Goal: Task Accomplishment & Management: Use online tool/utility

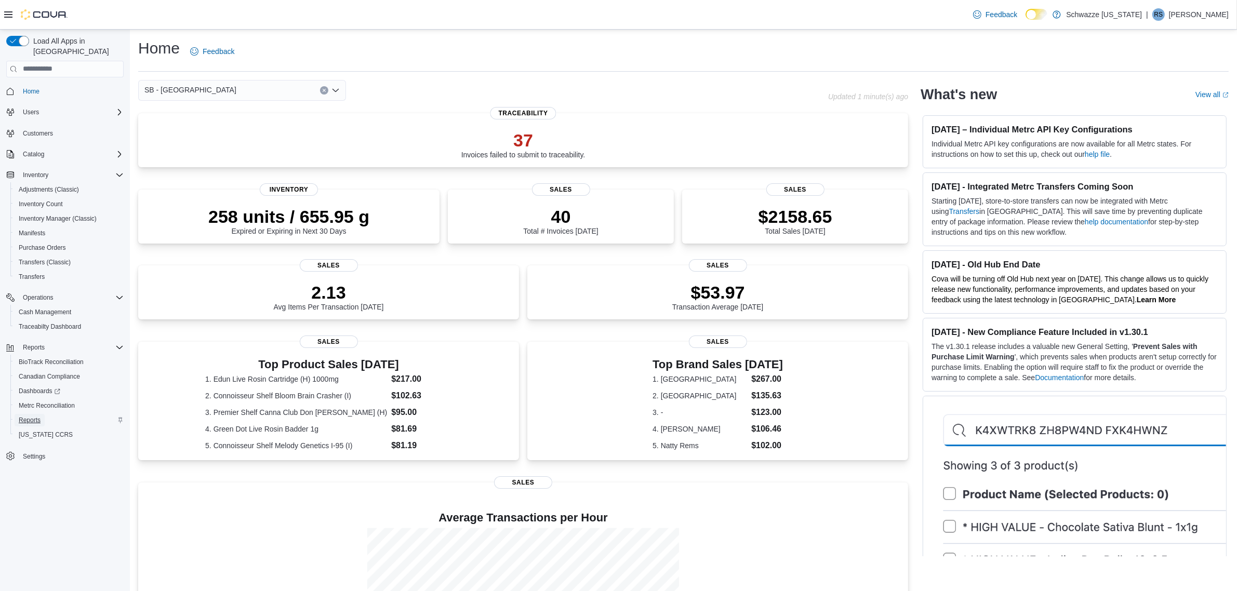
click at [34, 416] on span "Reports" at bounding box center [30, 420] width 22 height 8
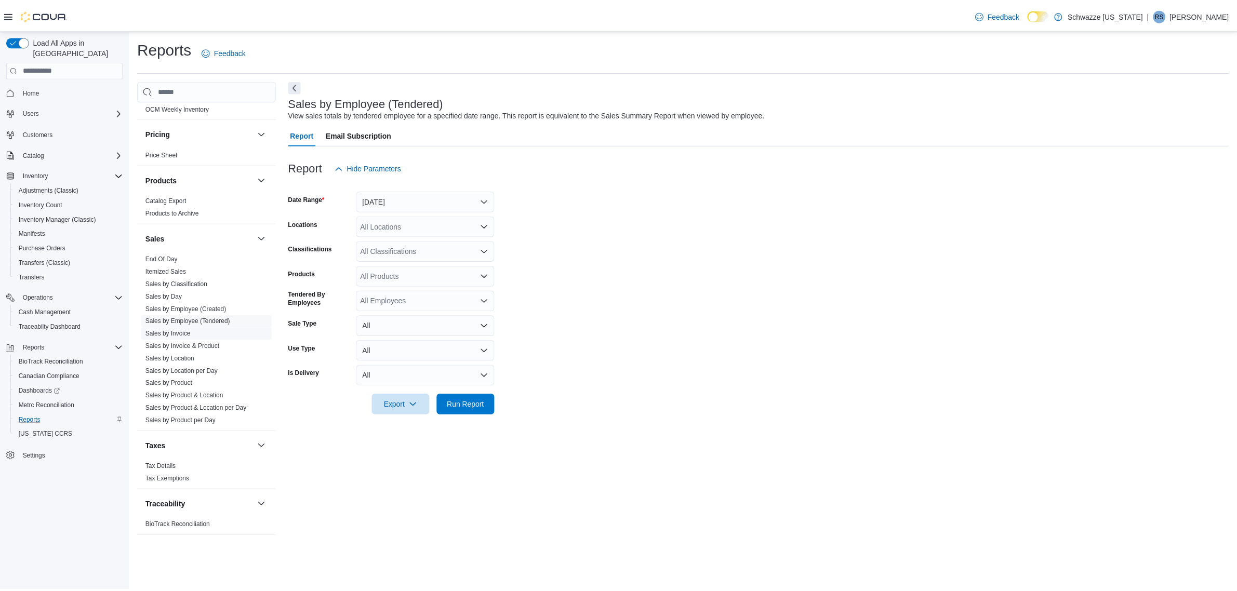
scroll to position [606, 0]
click at [165, 253] on link "End Of Day" at bounding box center [163, 256] width 32 height 7
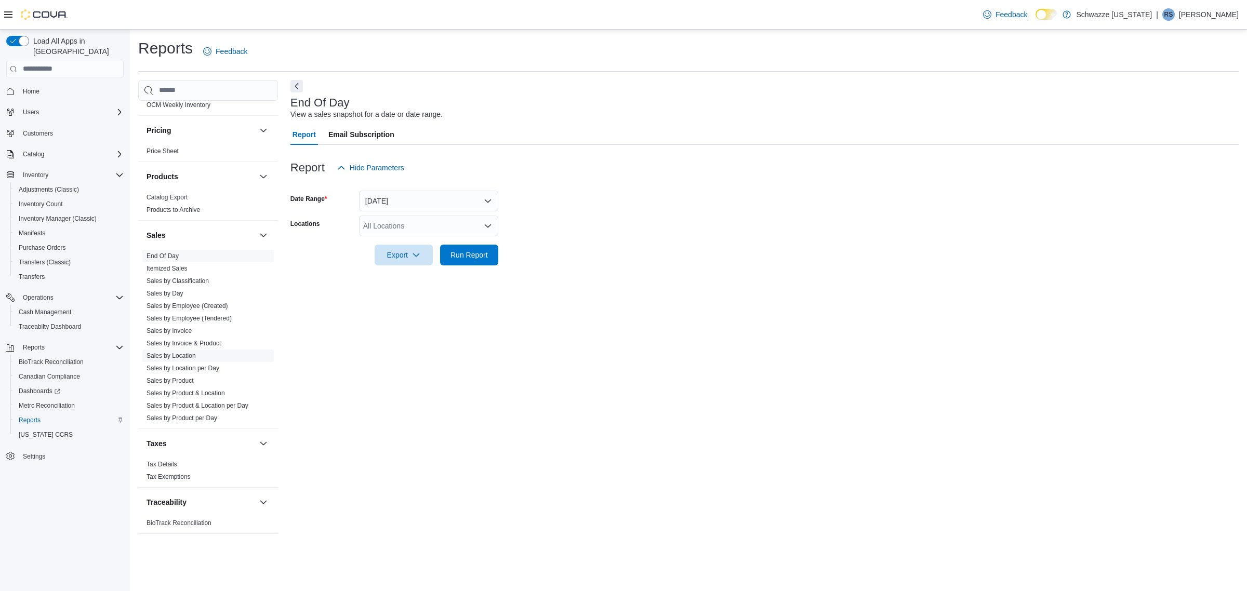
click at [186, 356] on link "Sales by Location" at bounding box center [171, 355] width 49 height 7
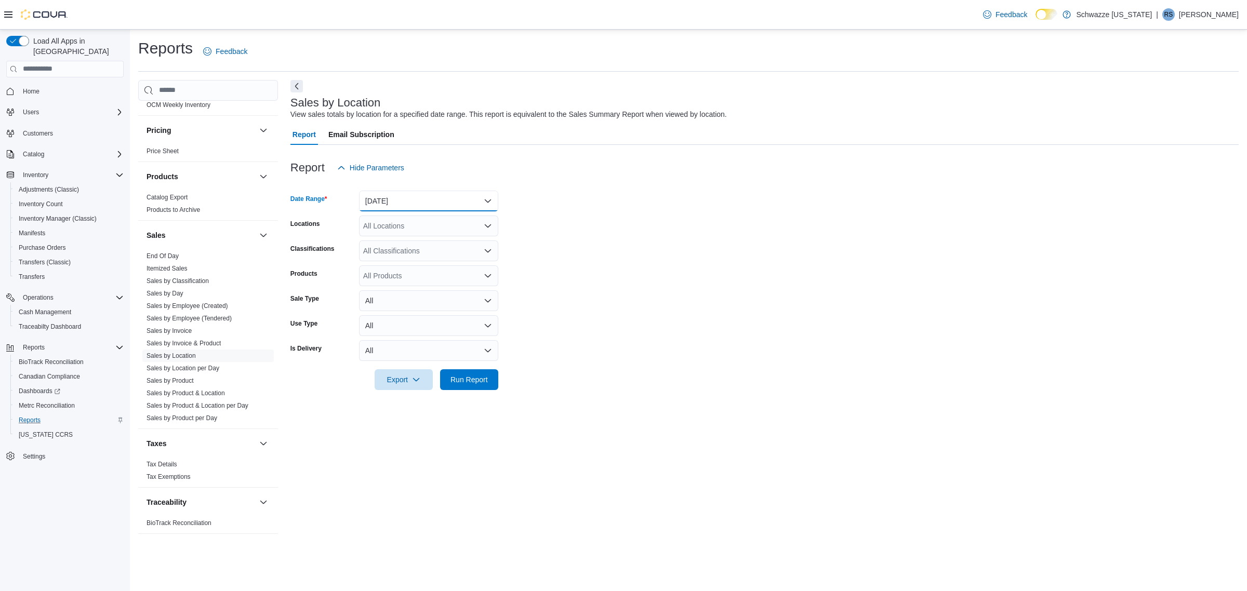
click at [435, 198] on button "[DATE]" at bounding box center [428, 201] width 139 height 21
click at [415, 245] on span "[DATE]" at bounding box center [435, 242] width 118 height 12
click at [404, 230] on div "All Locations" at bounding box center [428, 226] width 139 height 21
type input "****"
click at [422, 244] on span "SB - [GEOGRAPHIC_DATA]" at bounding box center [433, 243] width 92 height 10
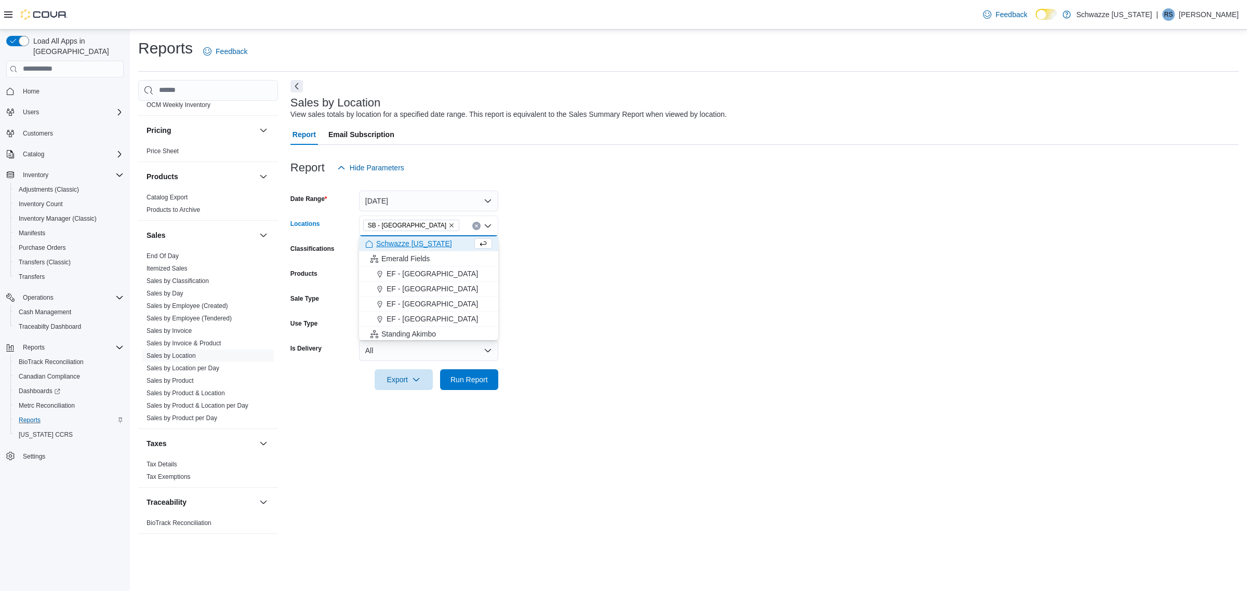
click at [575, 235] on form "Date Range [DATE] Locations SB - [GEOGRAPHIC_DATA] Combo box. Selected. [GEOGRA…" at bounding box center [764, 284] width 948 height 212
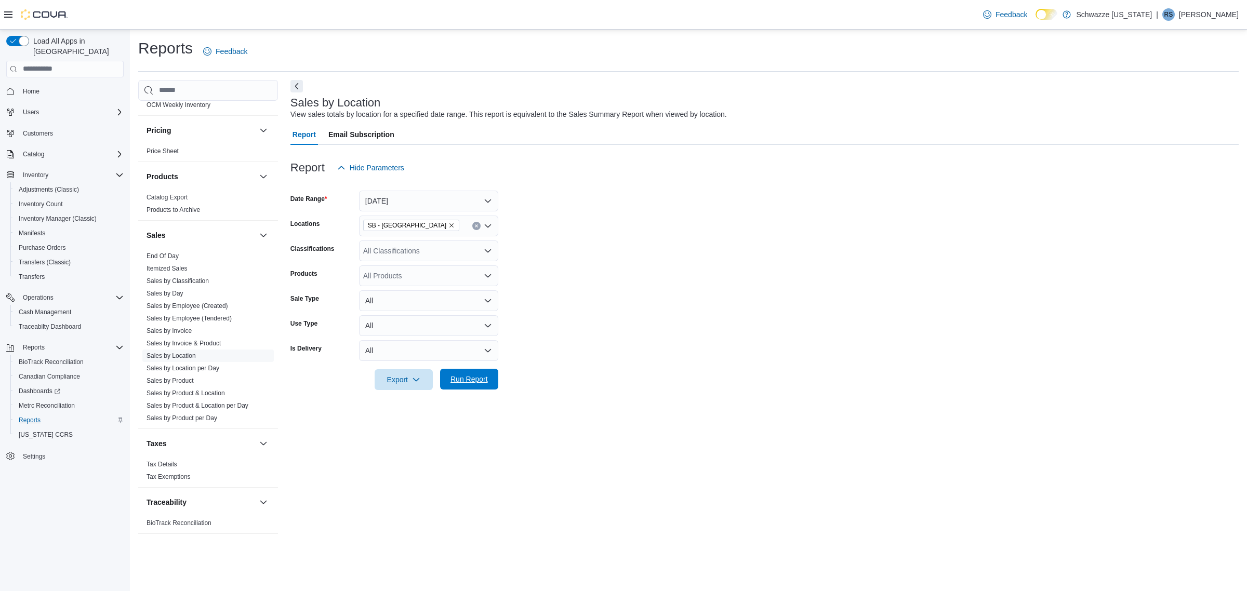
click at [472, 390] on span "Run Report" at bounding box center [469, 379] width 46 height 21
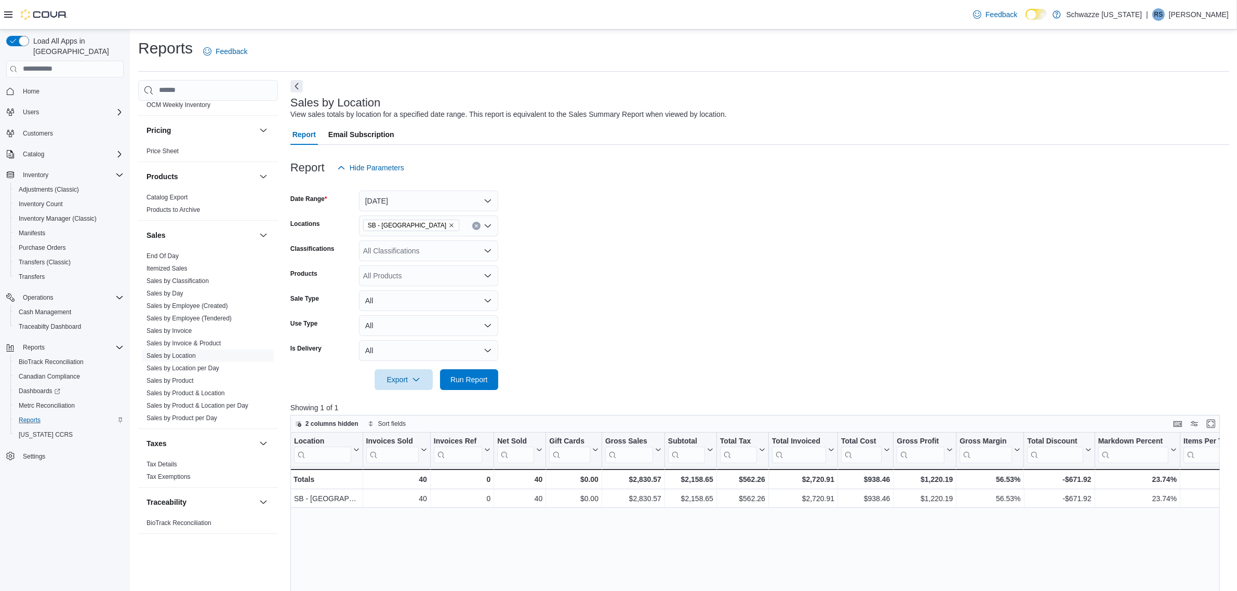
scroll to position [65, 0]
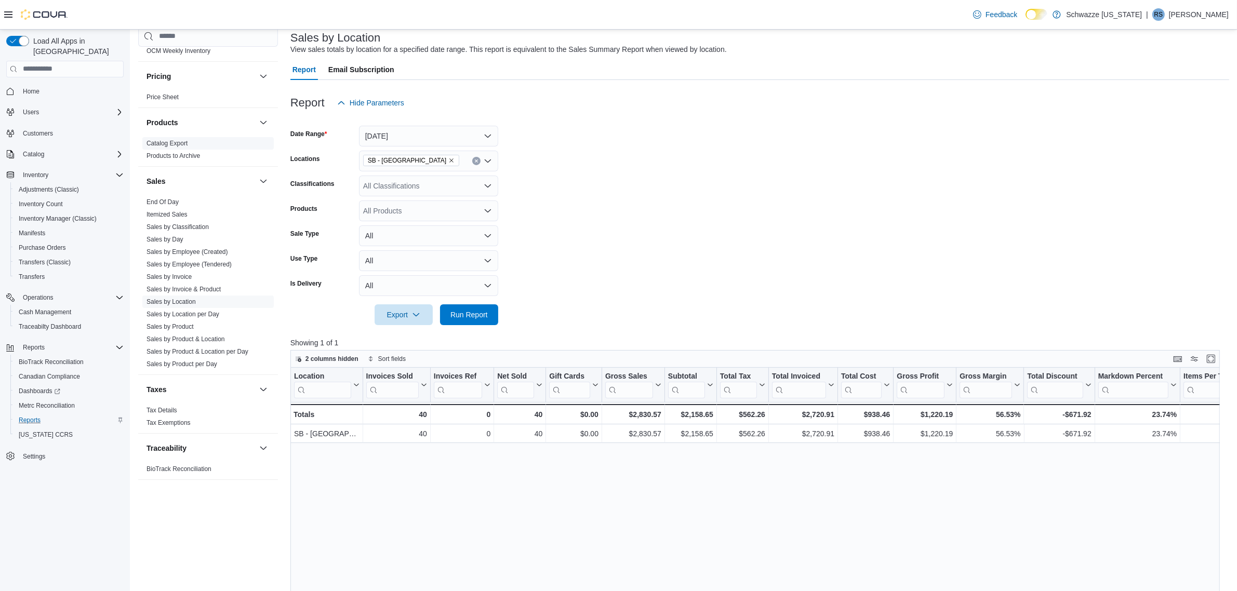
click at [156, 198] on link "End Of Day" at bounding box center [163, 201] width 32 height 7
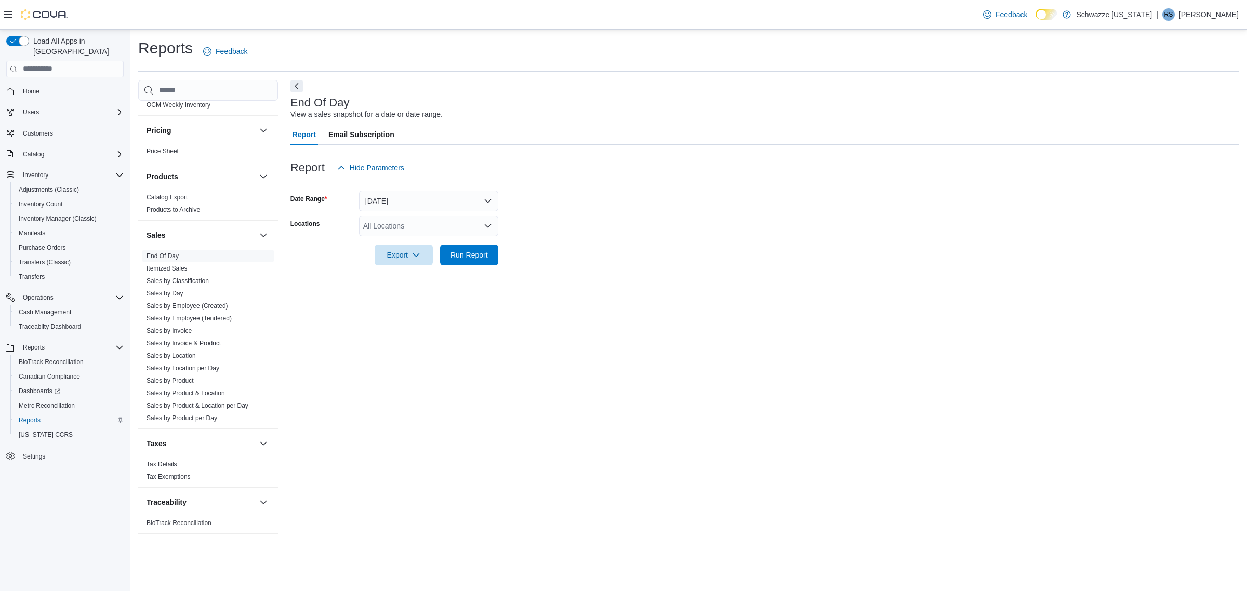
click at [403, 224] on div "All Locations" at bounding box center [428, 226] width 139 height 21
type input "****"
click at [480, 236] on button "SB - [GEOGRAPHIC_DATA]" at bounding box center [428, 243] width 139 height 15
drag, startPoint x: 538, startPoint y: 235, endPoint x: 497, endPoint y: 237, distance: 40.6
click at [535, 237] on form "Date Range [DATE] Locations SB - Highlands Export Run Report" at bounding box center [764, 221] width 948 height 87
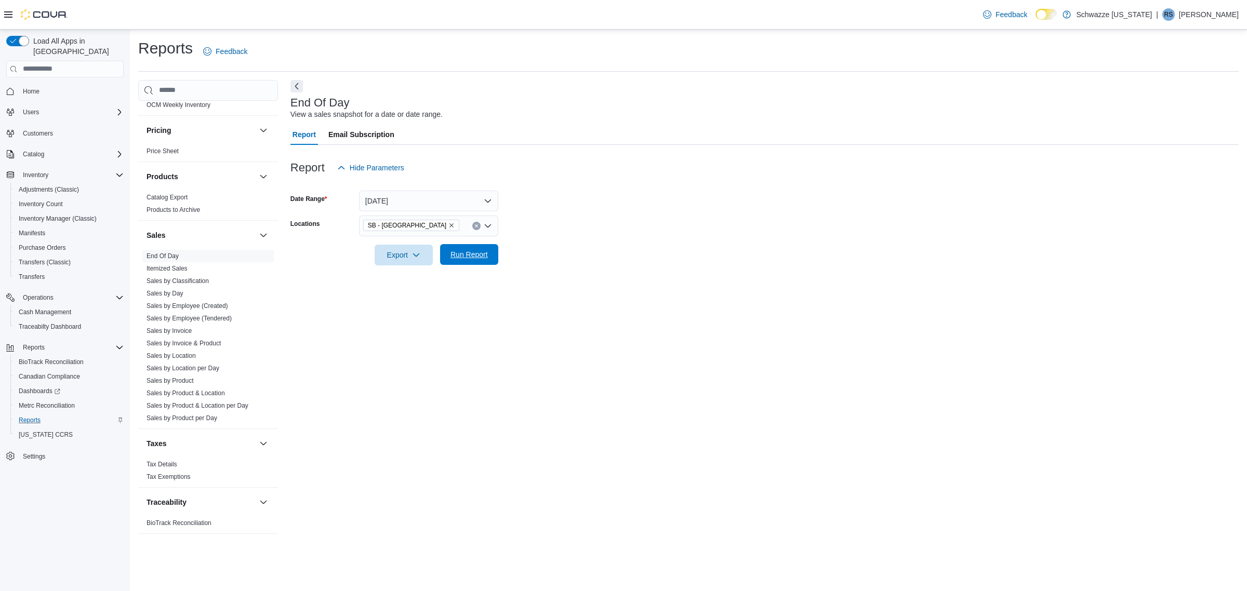
click at [463, 254] on span "Run Report" at bounding box center [468, 254] width 37 height 10
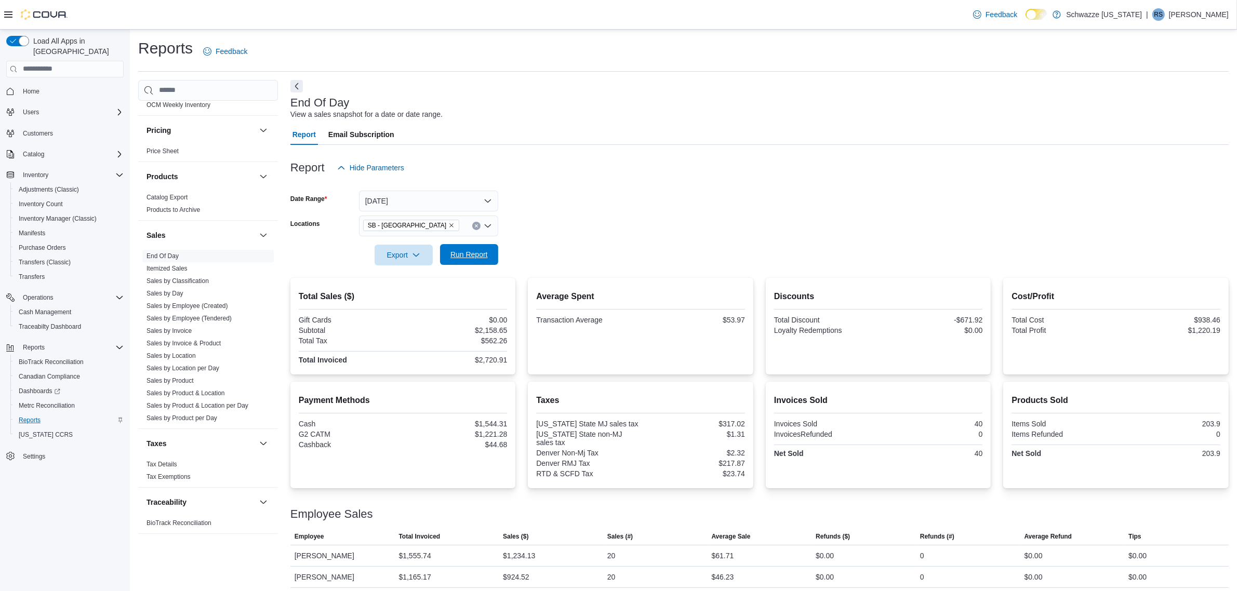
click at [487, 253] on span "Run Report" at bounding box center [468, 254] width 37 height 10
